Goal: Complete application form: Complete application form

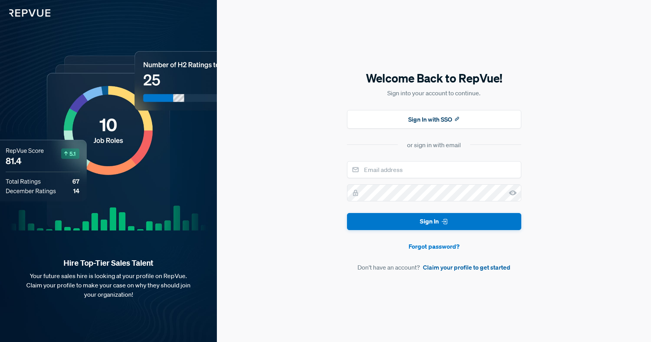
click at [442, 266] on link "Claim your profile to get started" at bounding box center [466, 266] width 87 height 9
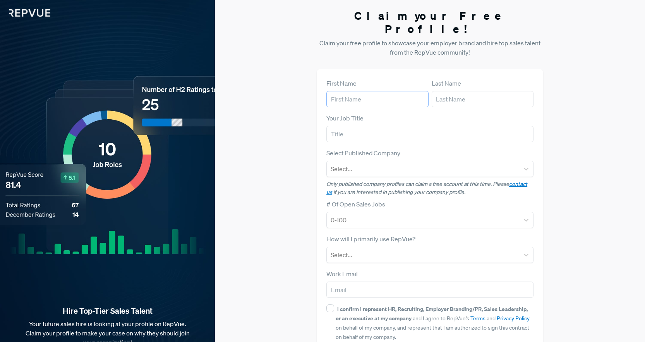
click at [363, 91] on input "text" at bounding box center [377, 99] width 102 height 16
type input "Sabyasachi"
type input "Dash"
type input "Snowflake"
click at [594, 146] on div "Claim your Free Profile! Claim your free profile to showcase your employer bran…" at bounding box center [430, 194] width 430 height 389
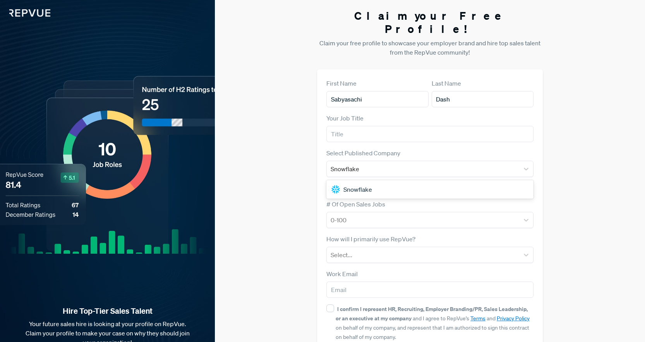
click at [451, 181] on div "Snowflake" at bounding box center [429, 188] width 207 height 15
click at [366, 126] on input "text" at bounding box center [429, 134] width 207 height 16
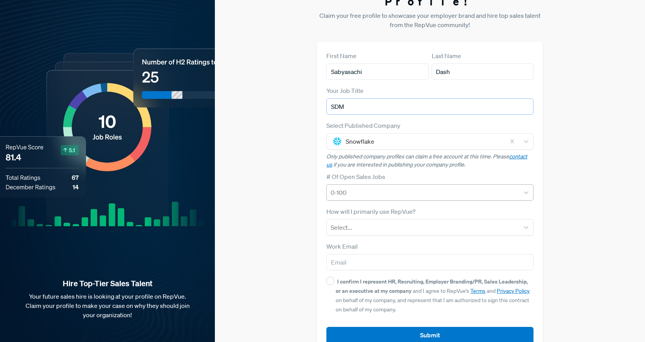
scroll to position [35, 0]
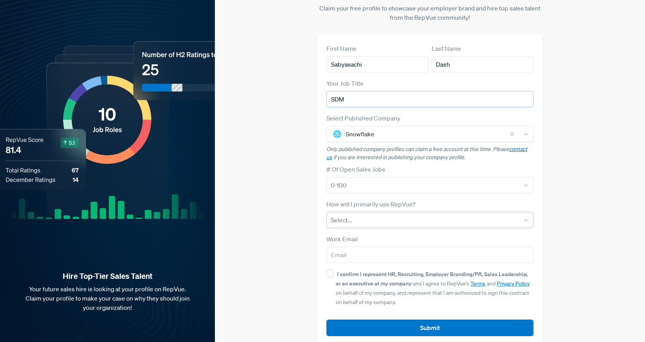
type input "SDM"
click at [433, 214] on div at bounding box center [422, 219] width 185 height 11
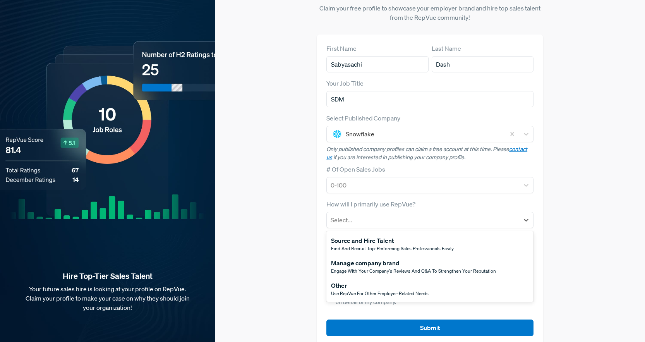
click at [390, 281] on div "Other" at bounding box center [380, 285] width 98 height 9
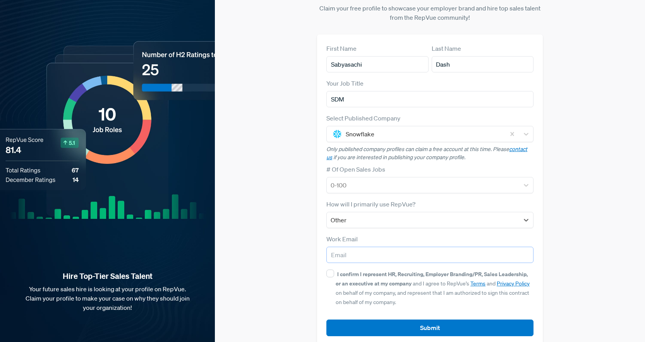
click at [372, 247] on input "email" at bounding box center [429, 255] width 207 height 16
